Goal: Task Accomplishment & Management: Manage account settings

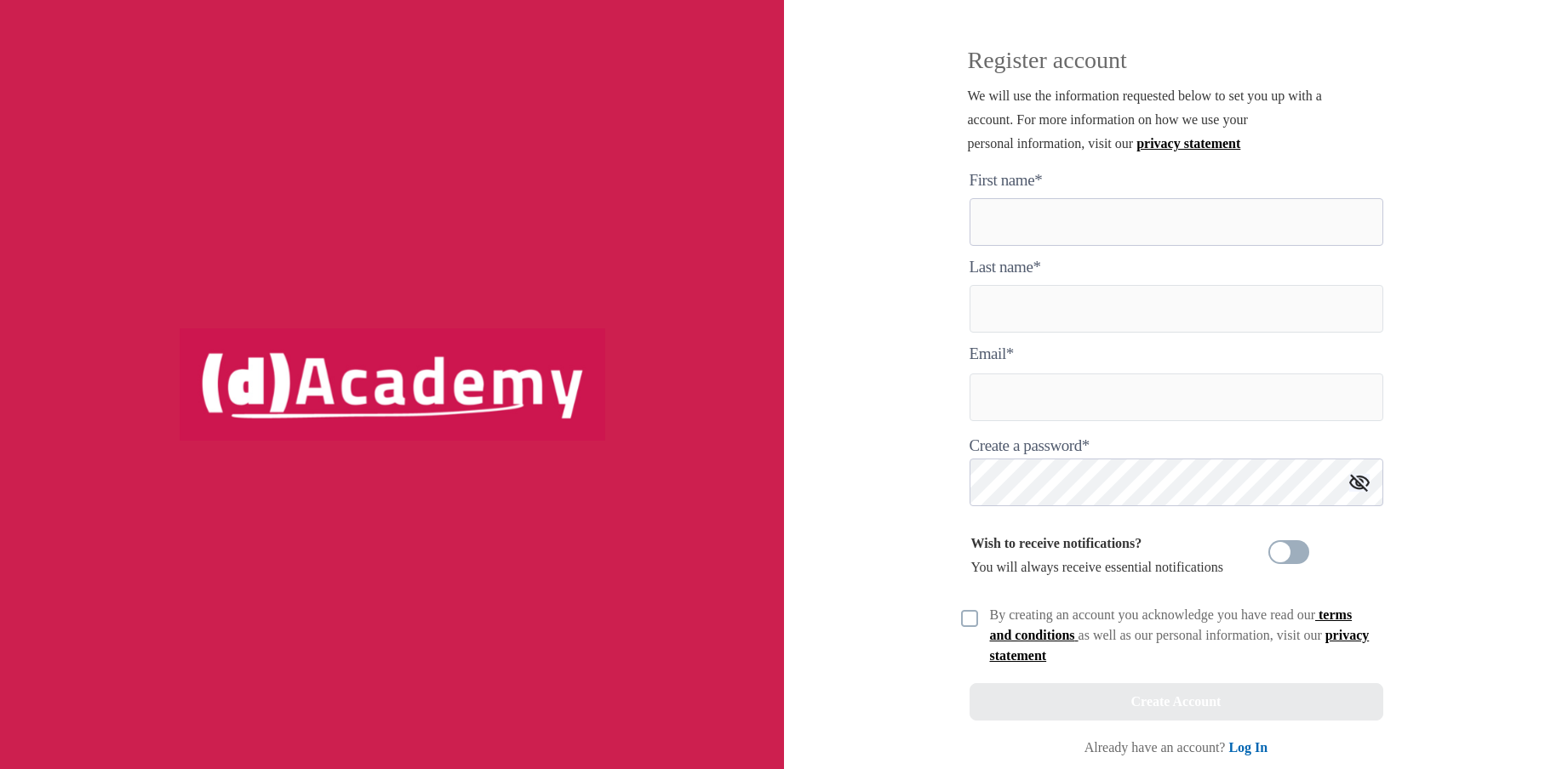
click at [1029, 223] on here "text" at bounding box center [1176, 223] width 413 height 48
type here "******"
type input "*****"
type input "**********"
click at [969, 613] on img at bounding box center [969, 618] width 17 height 17
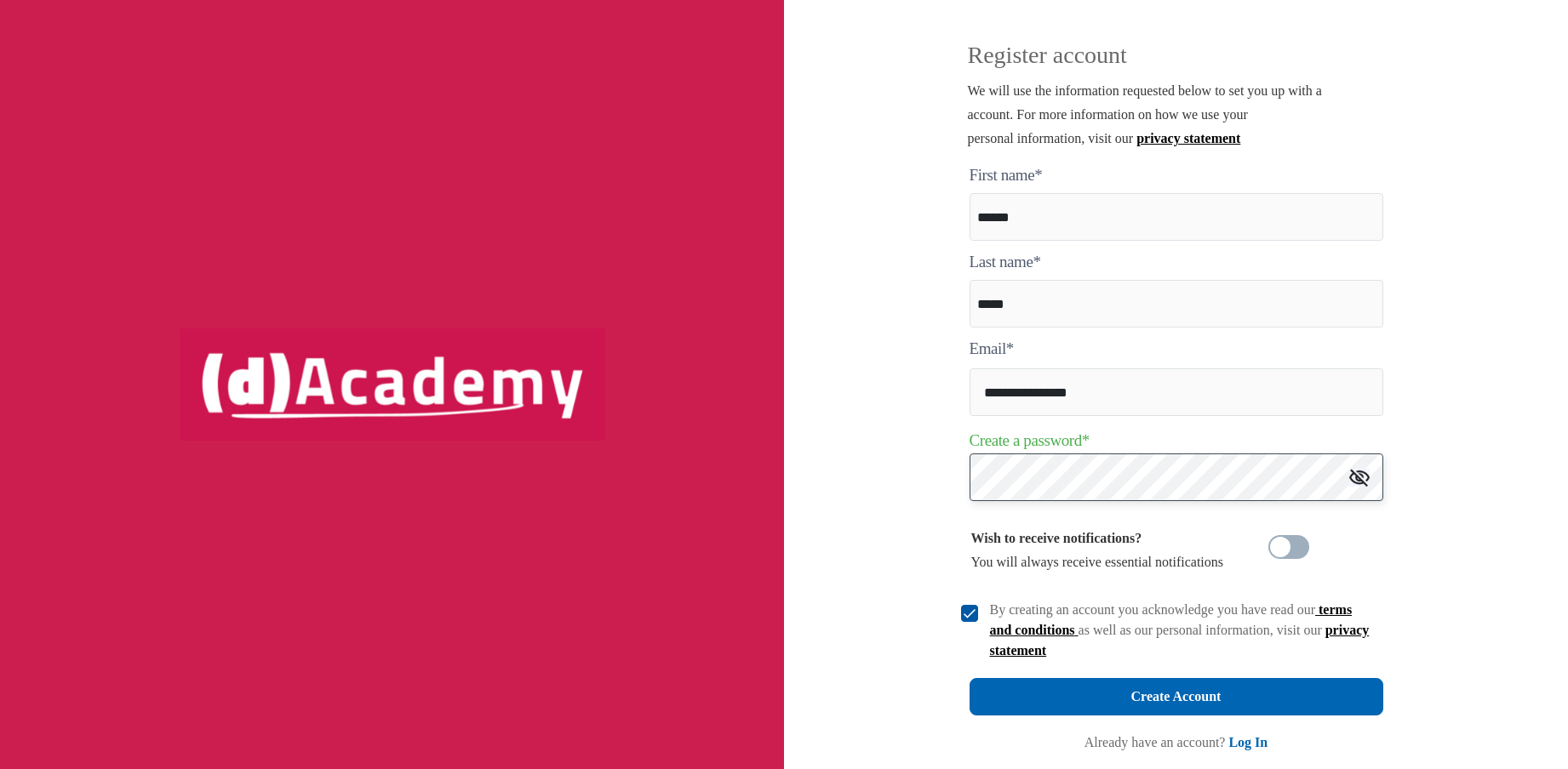
scroll to position [6, 0]
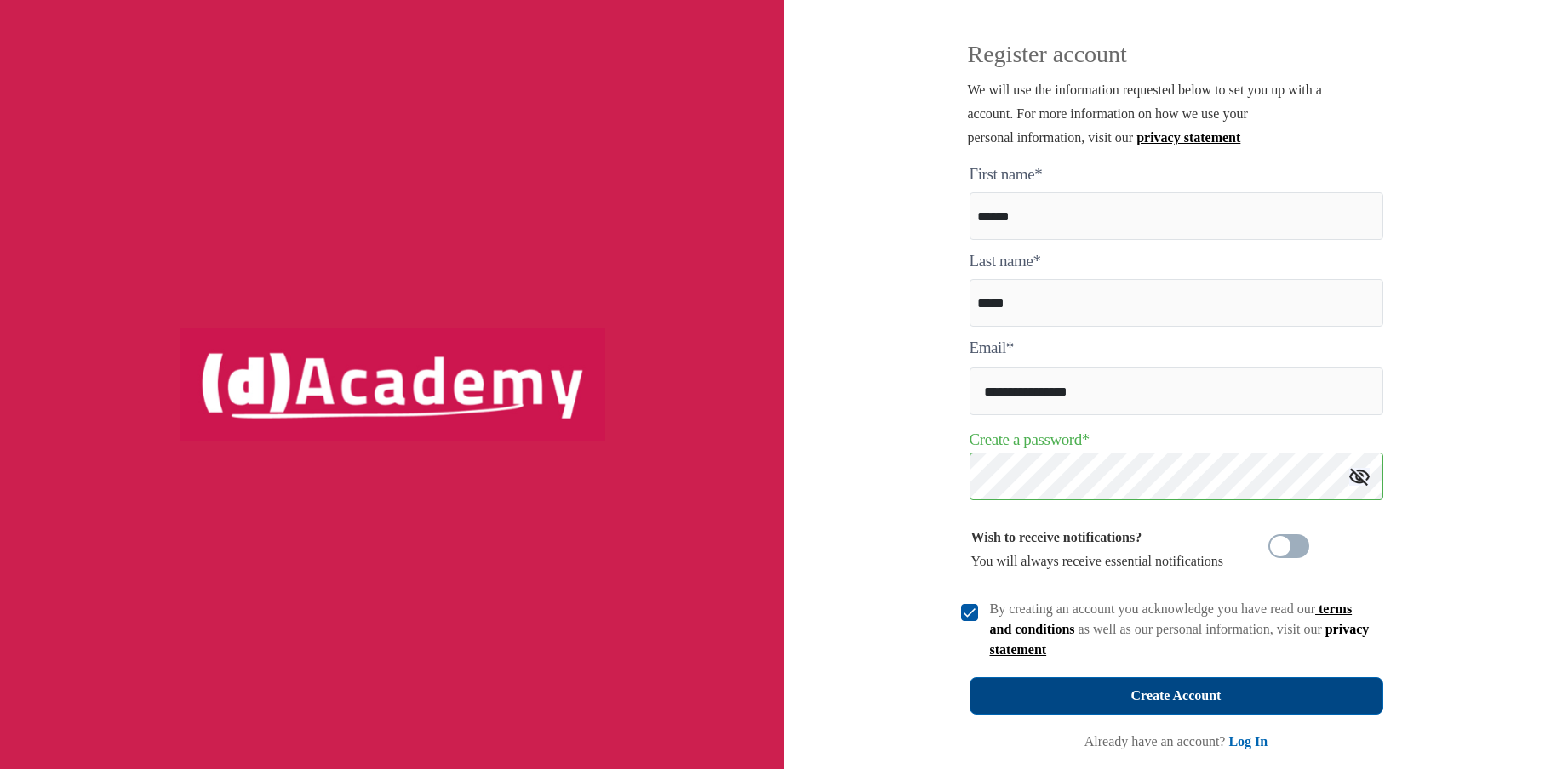
click at [1170, 695] on div "Create Account" at bounding box center [1176, 696] width 90 height 24
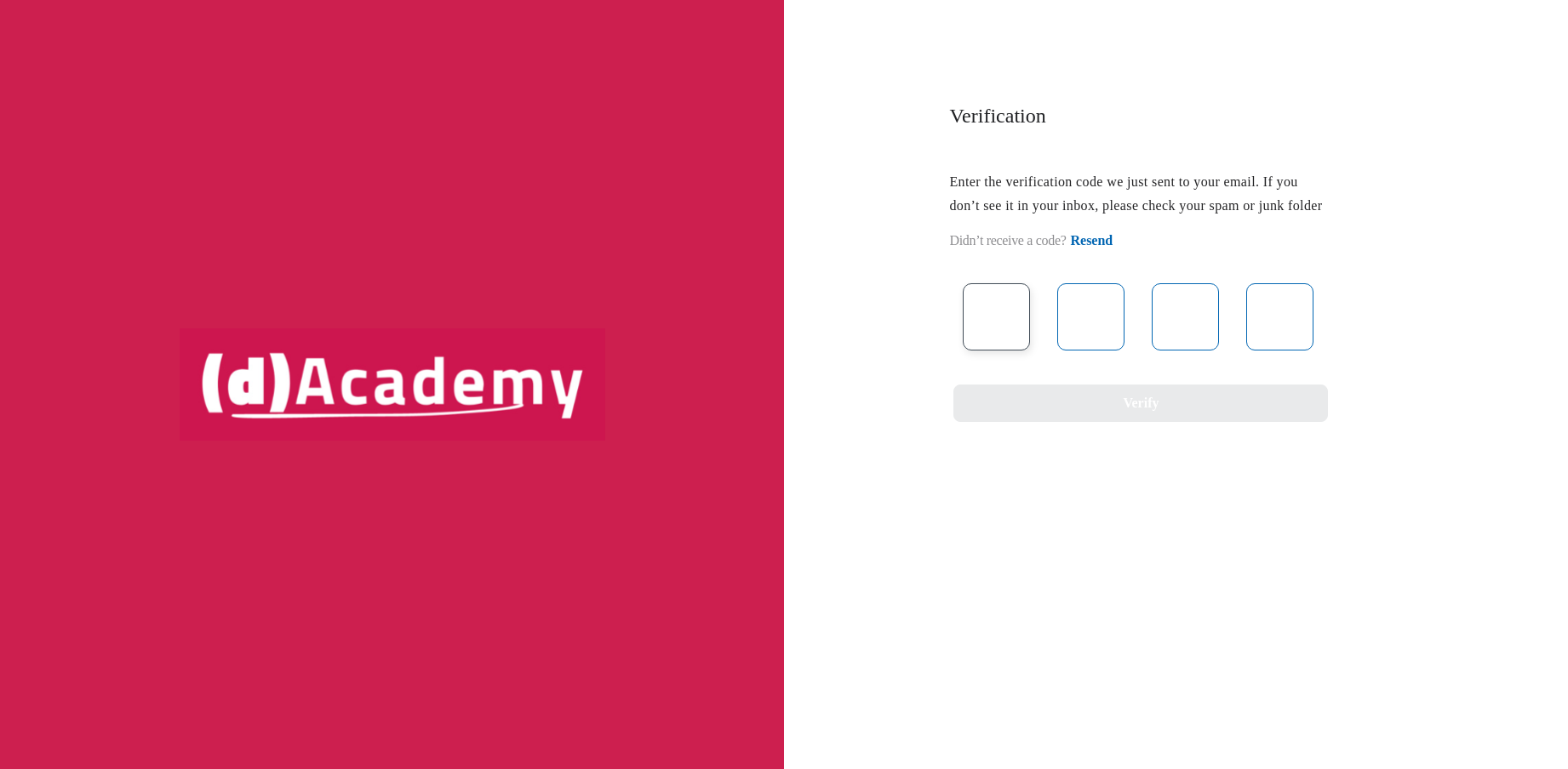
click at [982, 343] on input "text" at bounding box center [997, 317] width 68 height 68
click at [999, 341] on input "text" at bounding box center [997, 317] width 68 height 68
type input "*"
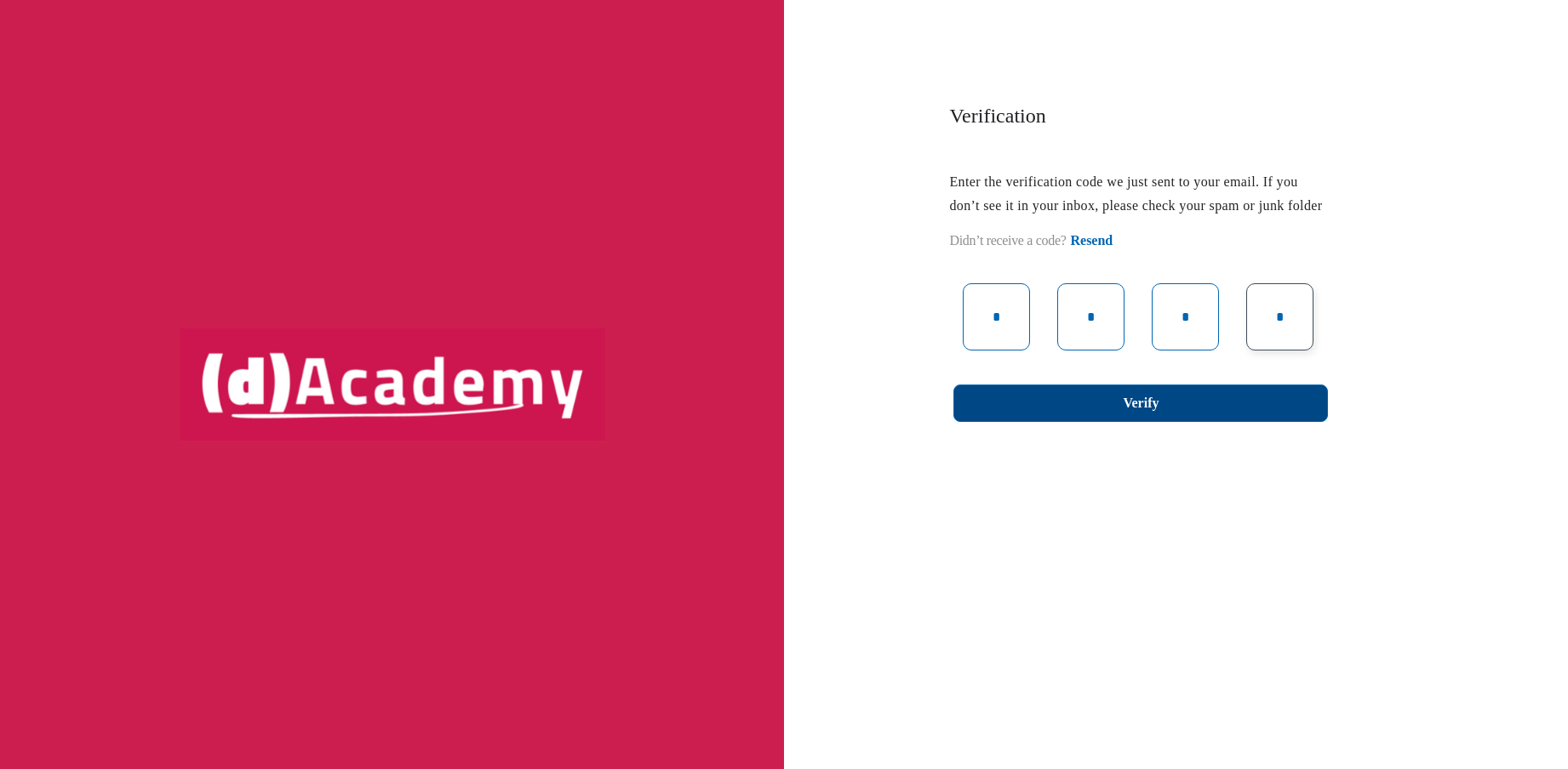
type input "*"
click at [1154, 415] on div "Verify" at bounding box center [1141, 403] width 36 height 24
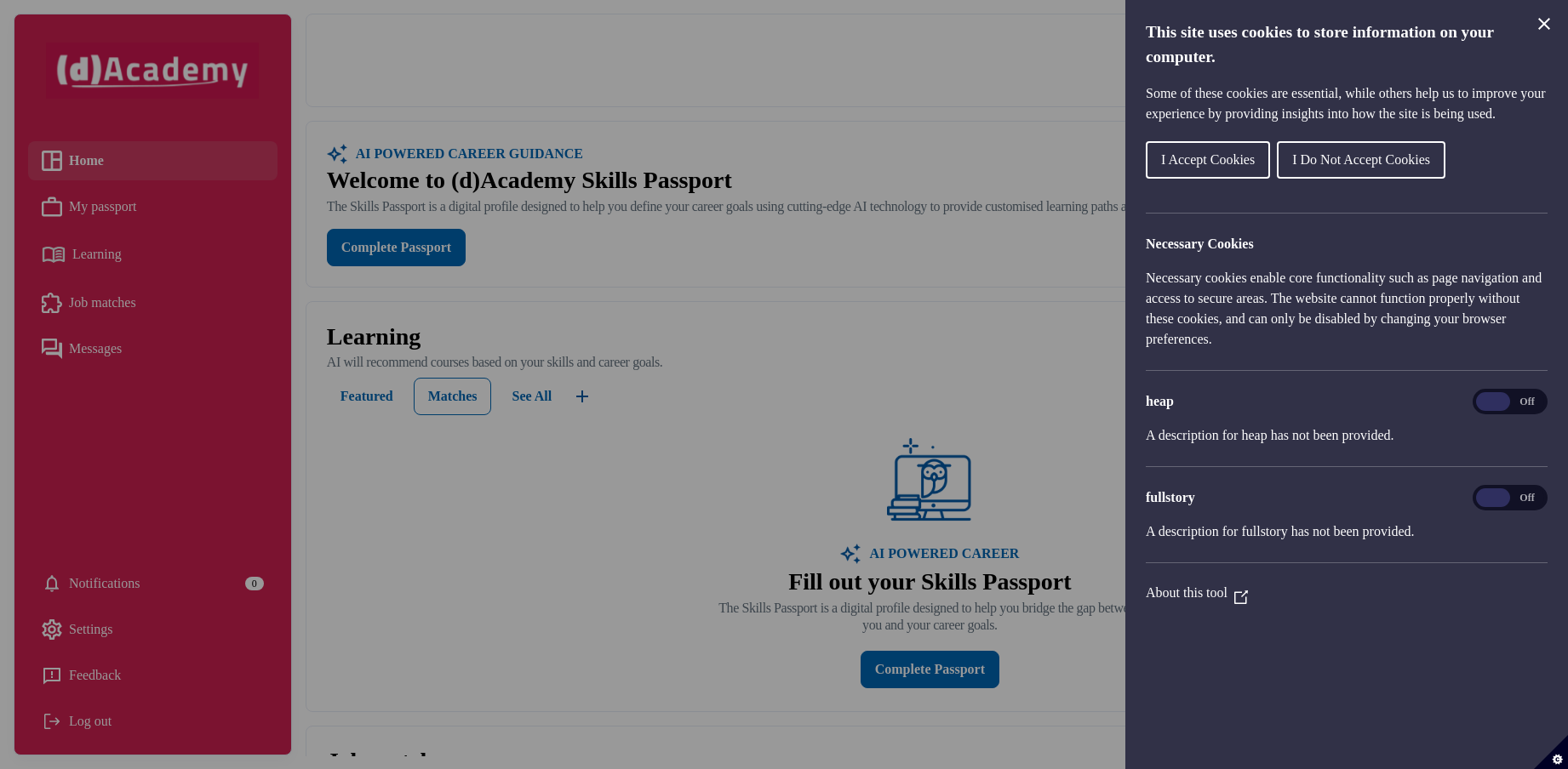
click at [1221, 167] on span "I Accept Cookies" at bounding box center [1207, 159] width 93 height 15
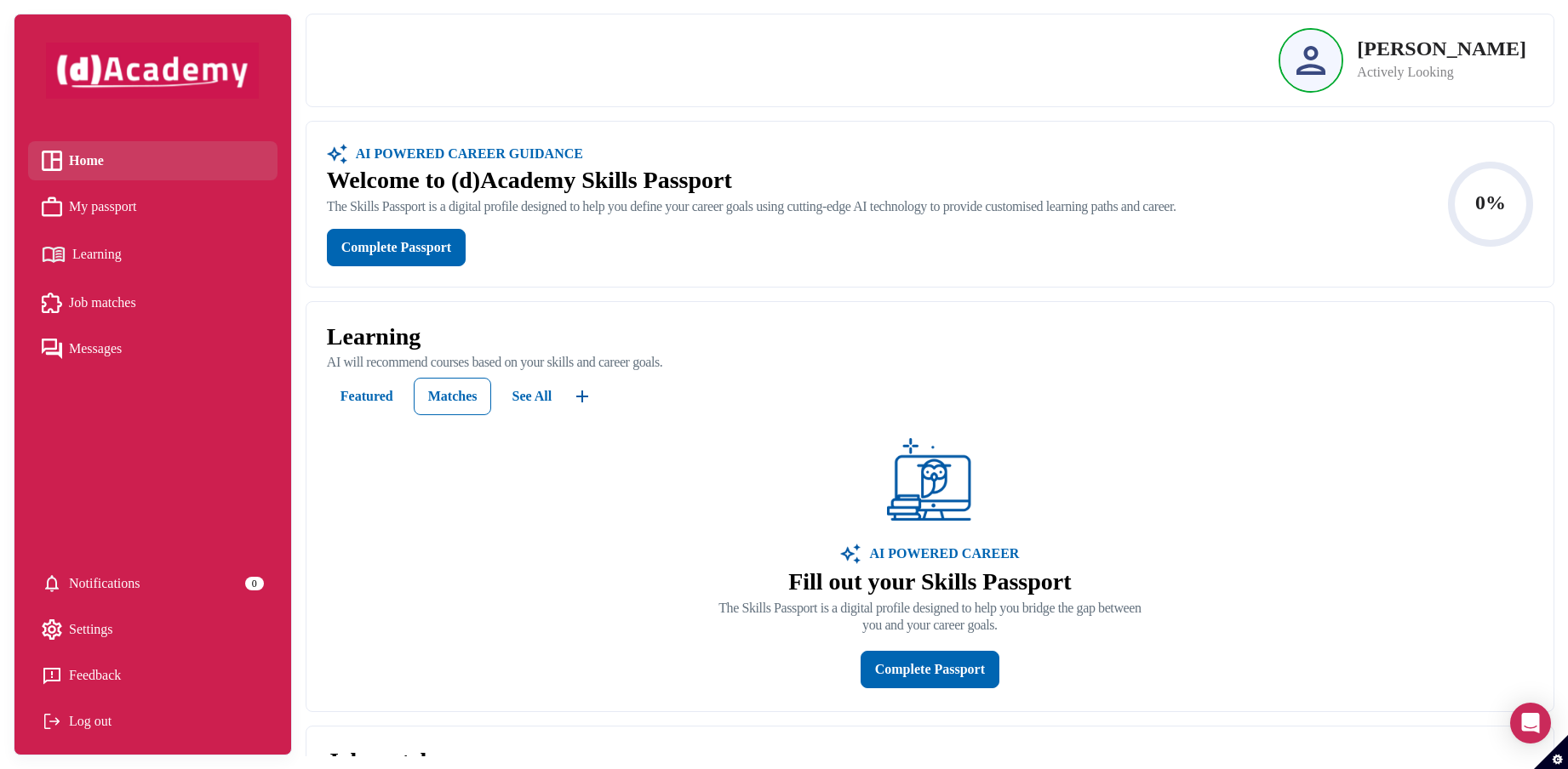
click at [1326, 46] on img at bounding box center [1310, 60] width 29 height 29
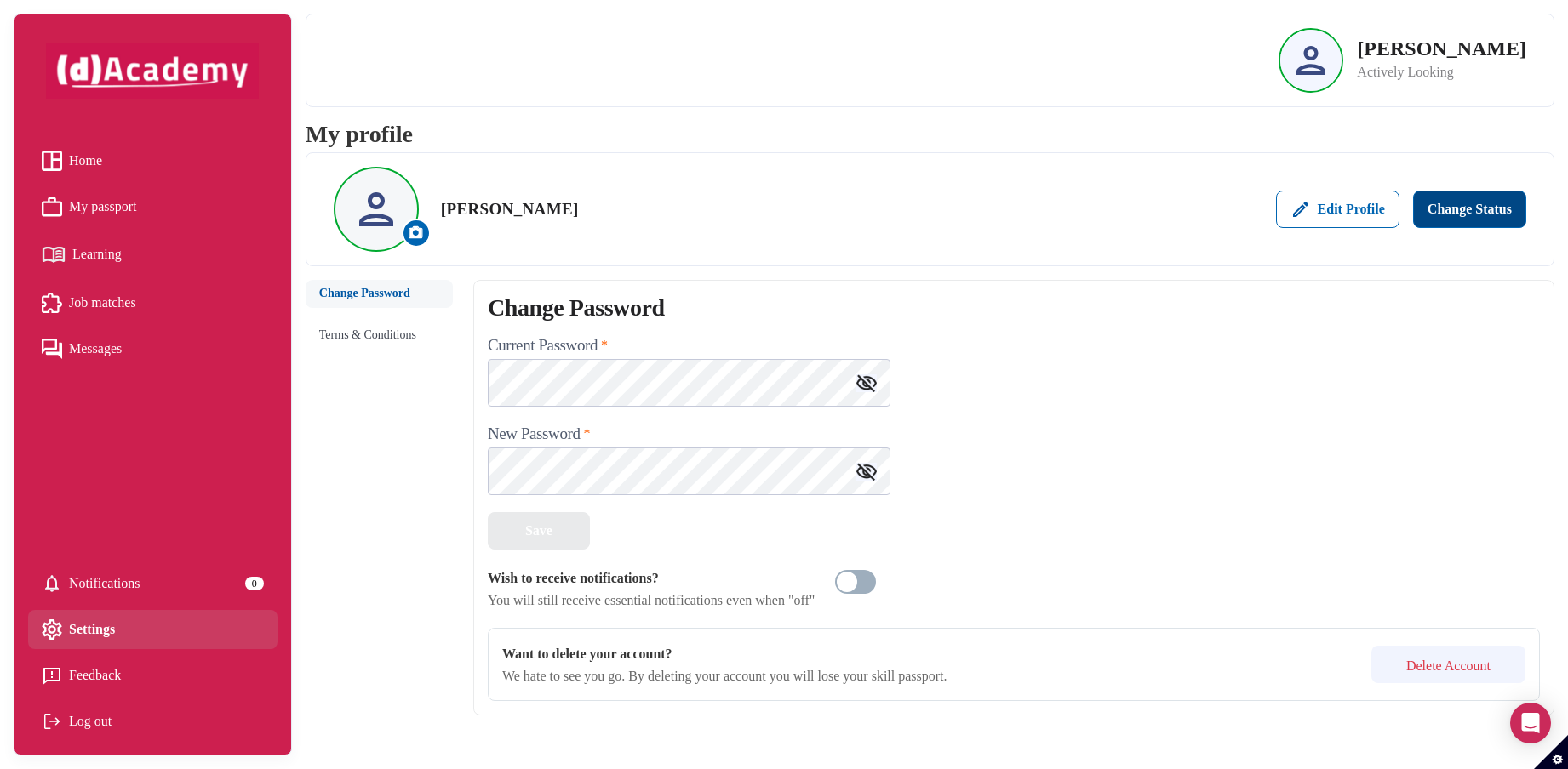
click at [1499, 211] on div "Change Status" at bounding box center [1469, 210] width 84 height 24
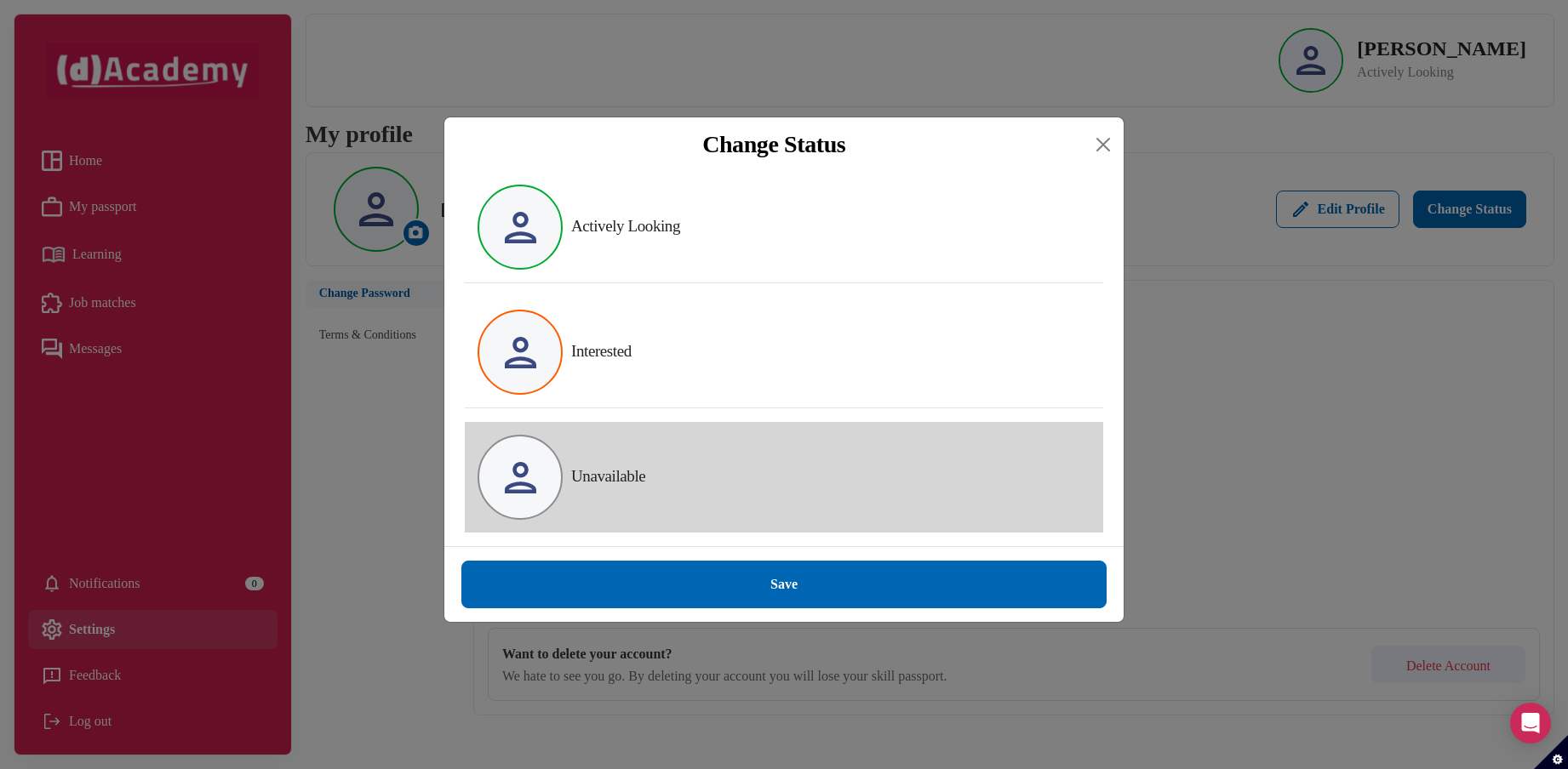
click at [605, 478] on label "Unavailable" at bounding box center [608, 476] width 75 height 19
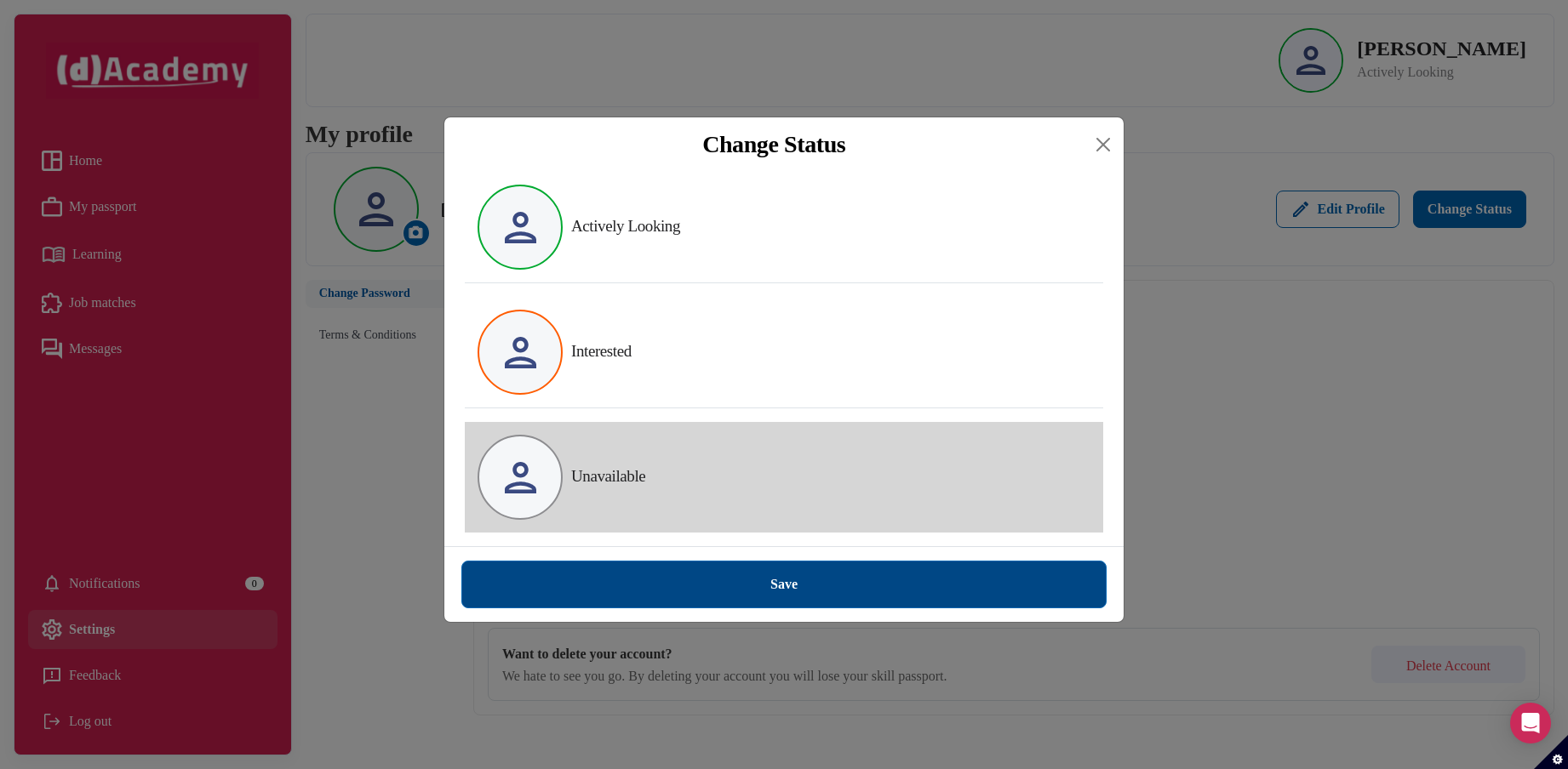
click at [786, 584] on div "Save" at bounding box center [783, 584] width 27 height 24
